Goal: Transaction & Acquisition: Purchase product/service

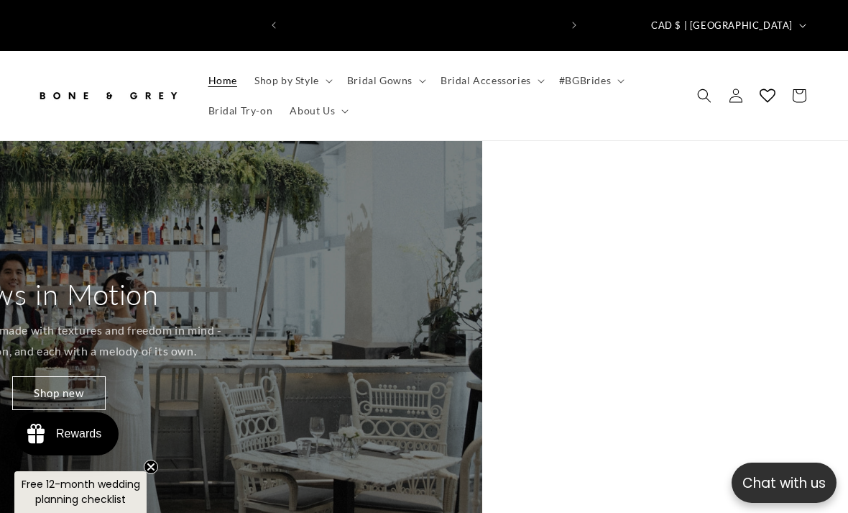
scroll to position [0, 848]
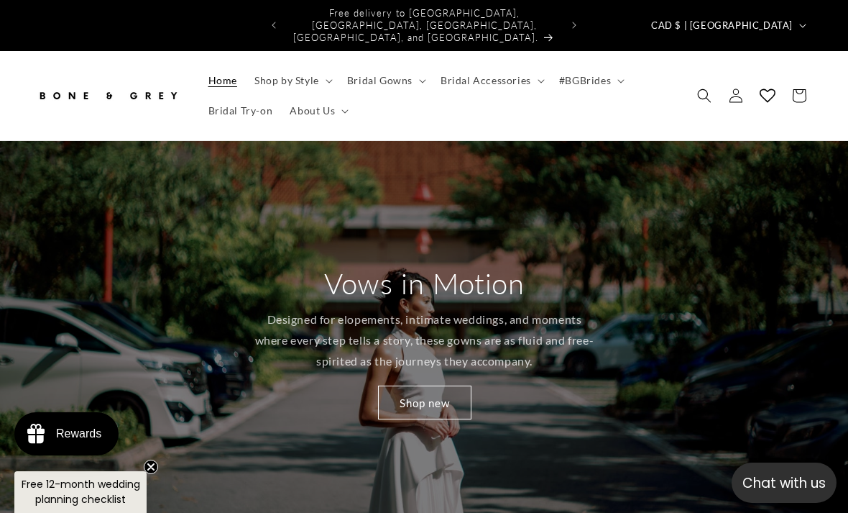
click at [318, 73] on summary "Shop by Style" at bounding box center [292, 80] width 93 height 30
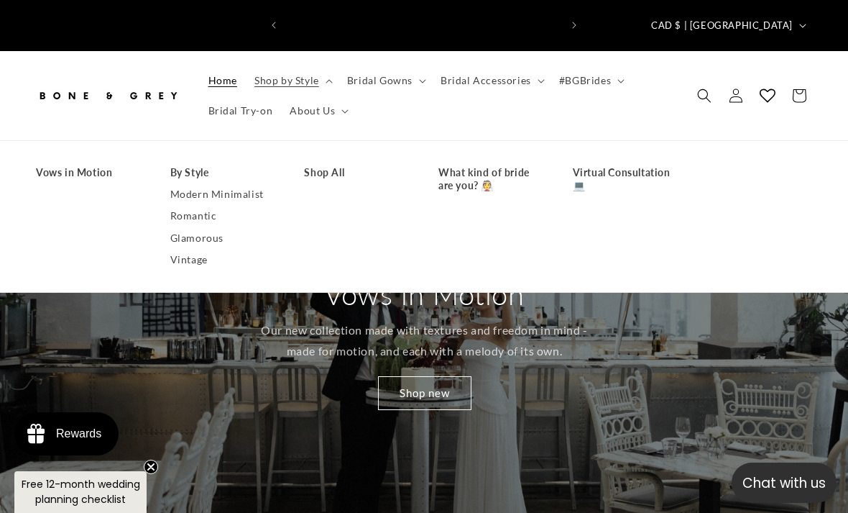
scroll to position [0, 0]
click at [339, 162] on link "Shop All" at bounding box center [357, 173] width 106 height 22
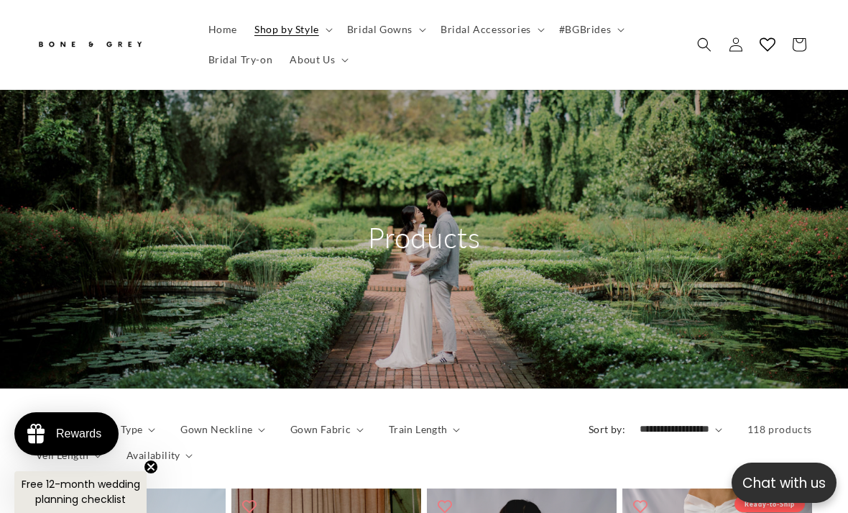
scroll to position [51, 0]
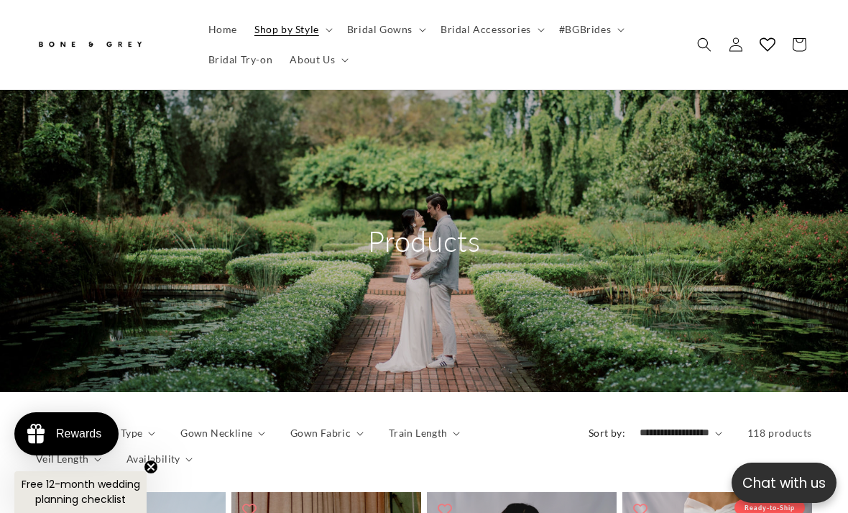
click at [408, 36] on summary "Bridal Gowns" at bounding box center [385, 29] width 93 height 30
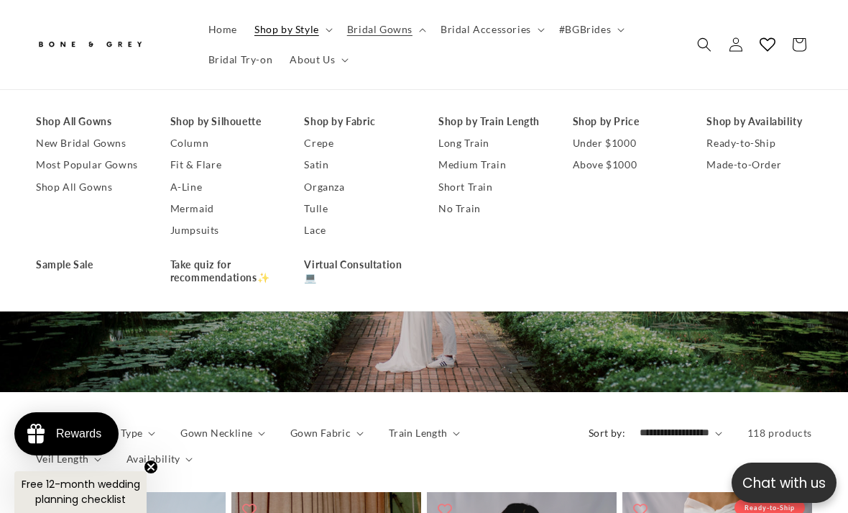
scroll to position [0, 275]
click at [47, 190] on link "Shop All Gowns" at bounding box center [89, 187] width 106 height 22
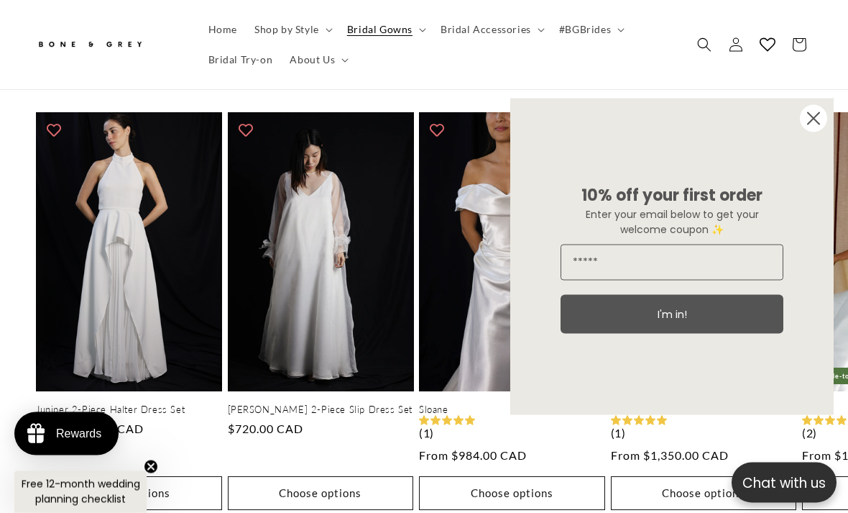
scroll to position [657, 0]
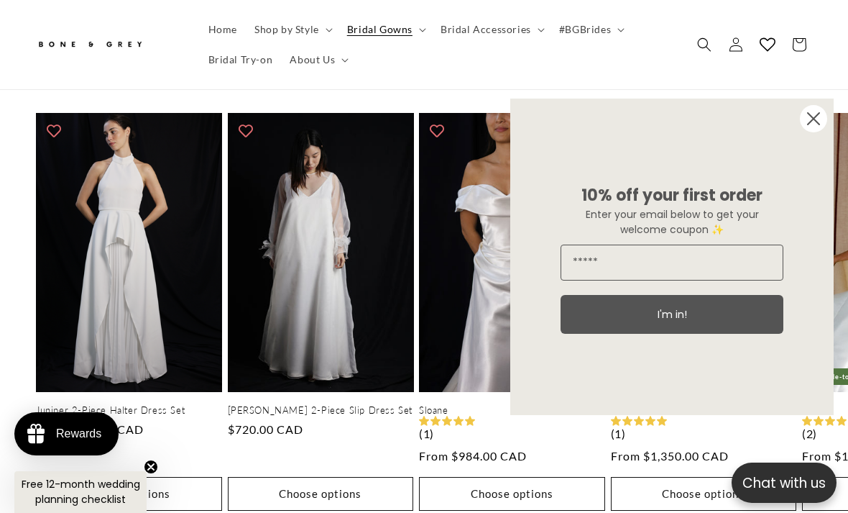
click at [812, 132] on circle "Close dialog" at bounding box center [813, 118] width 27 height 27
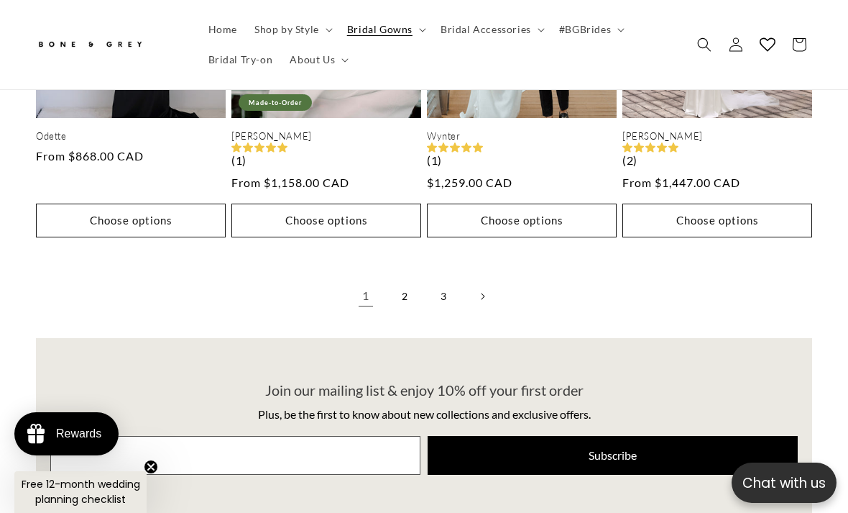
scroll to position [3305, 0]
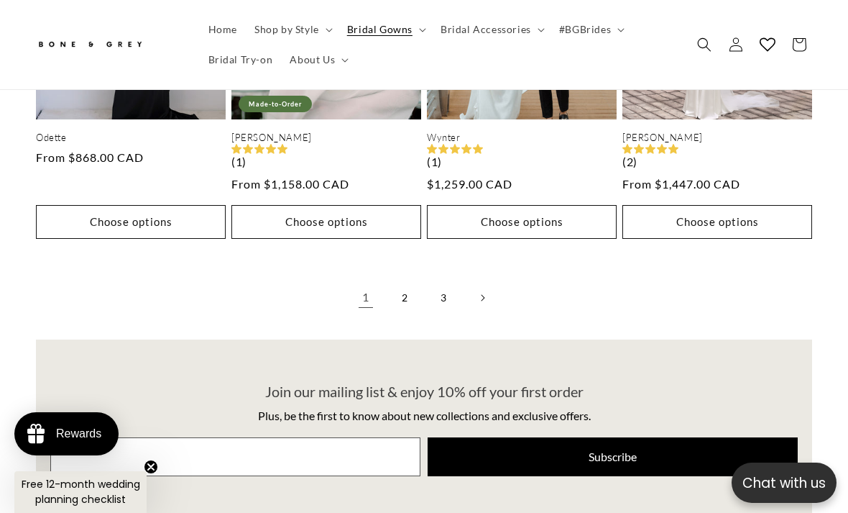
click at [484, 294] on icon "Next page" at bounding box center [483, 297] width 4 height 7
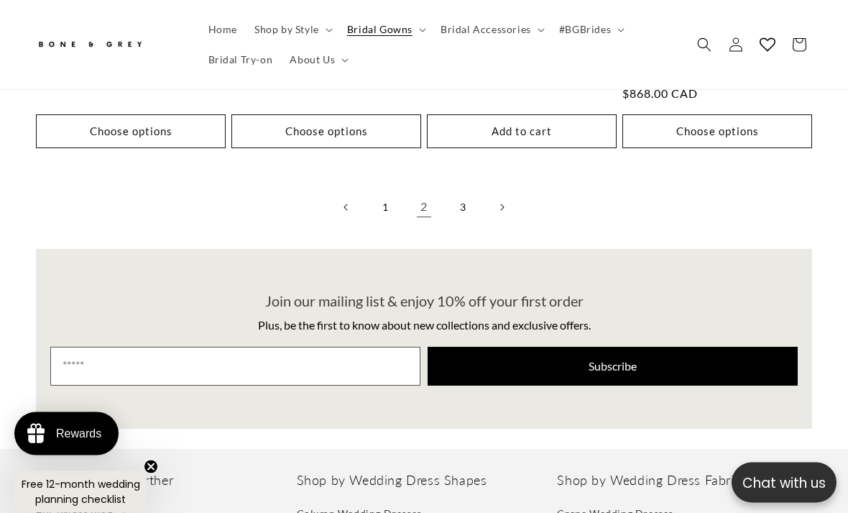
scroll to position [0, 275]
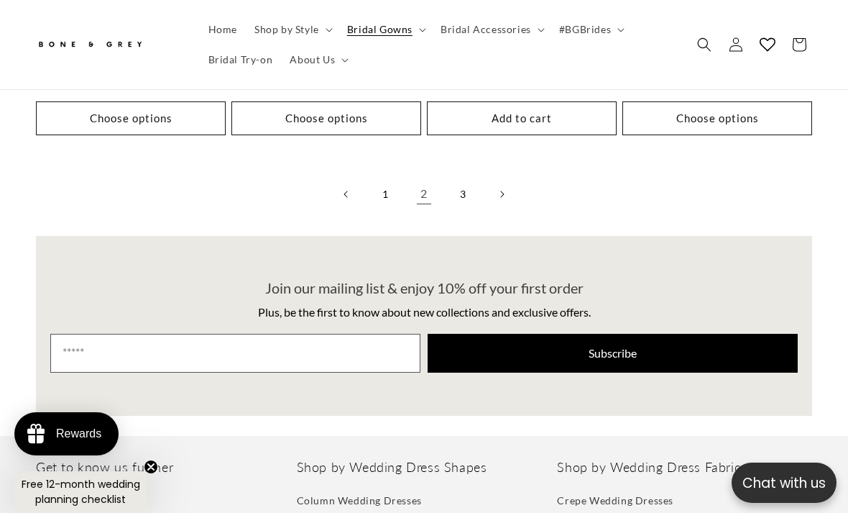
click at [466, 178] on link "3" at bounding box center [463, 194] width 32 height 32
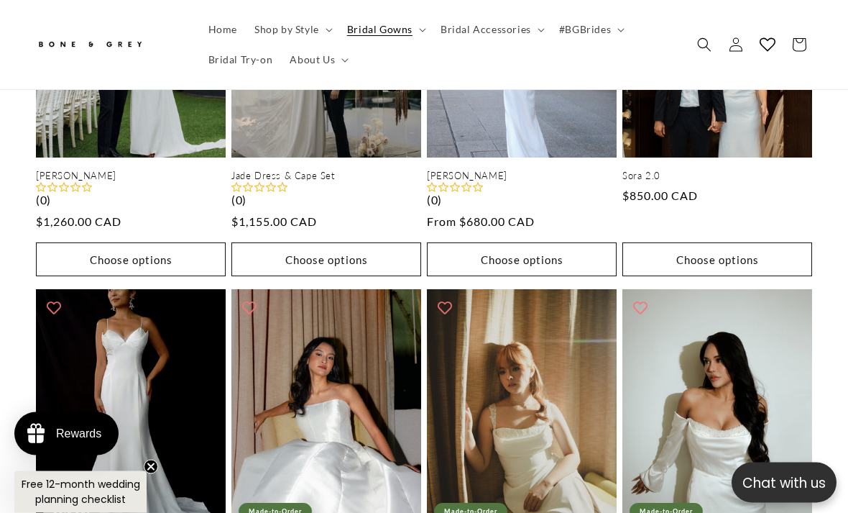
click at [278, 26] on span "Shop by Style" at bounding box center [286, 29] width 65 height 13
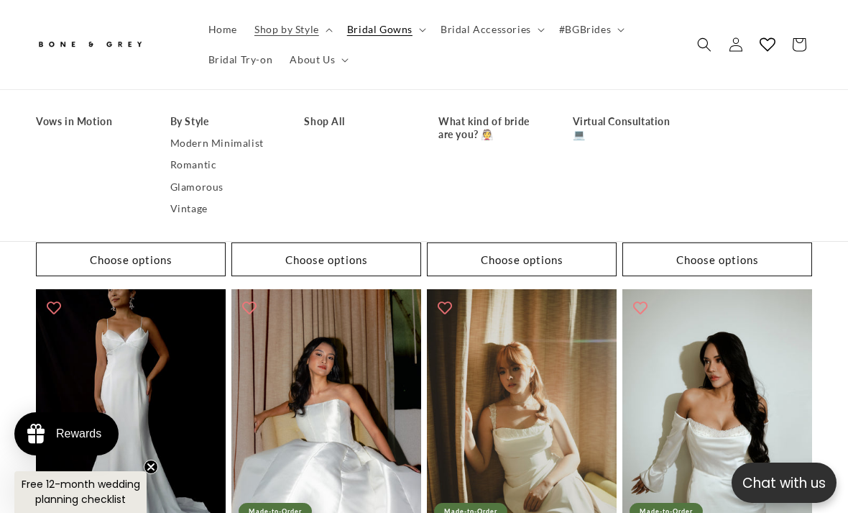
scroll to position [0, 275]
click at [314, 124] on link "Shop All" at bounding box center [357, 122] width 106 height 22
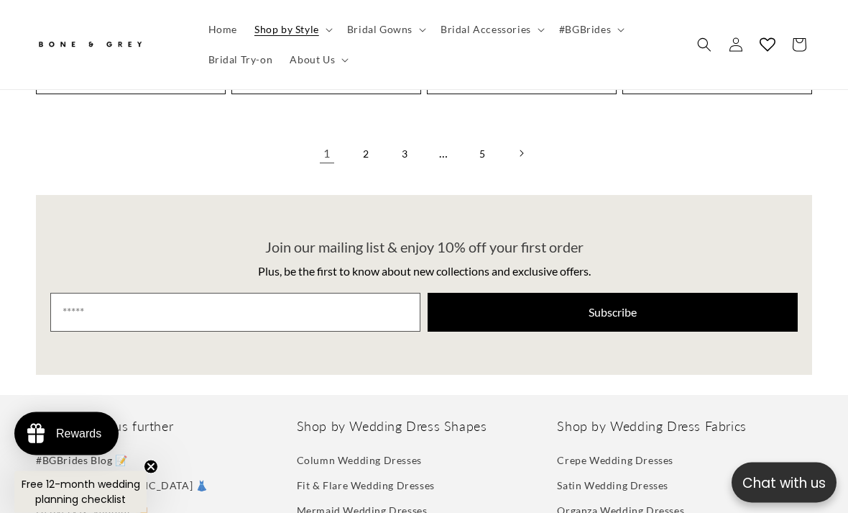
scroll to position [2583, 0]
click at [533, 137] on link "Next page" at bounding box center [521, 153] width 32 height 32
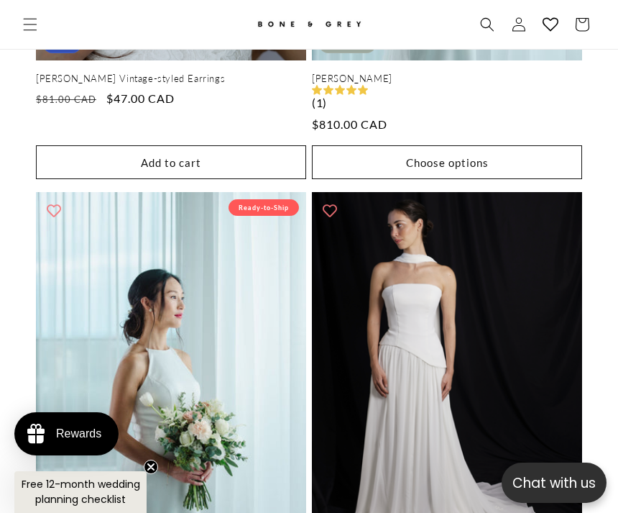
scroll to position [4028, 0]
